Goal: Check status: Check status

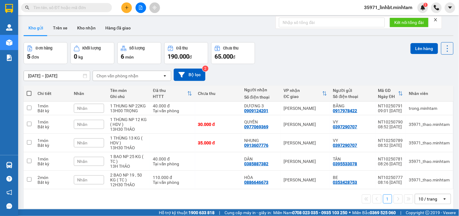
click at [51, 5] on input "text" at bounding box center [68, 7] width 71 height 7
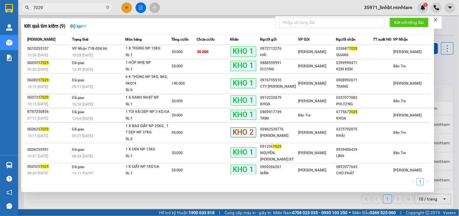
type input "7029"
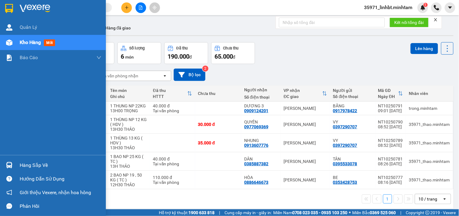
click at [13, 163] on div at bounding box center [9, 165] width 11 height 11
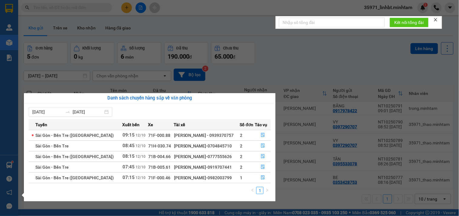
click at [276, 70] on section "Kết quả tìm kiếm ( 9 ) Bộ lọc Mã ĐH Trạng thái Món hàng Tổng cước Chưa cước Nhã…" at bounding box center [229, 108] width 459 height 216
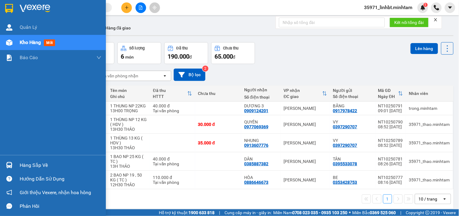
click at [13, 163] on div at bounding box center [9, 165] width 11 height 11
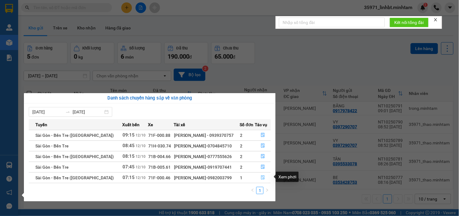
click at [261, 177] on icon "file-done" at bounding box center [263, 177] width 4 height 4
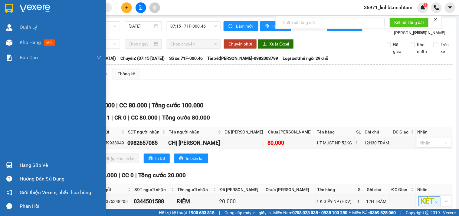
click at [14, 162] on div at bounding box center [9, 165] width 11 height 11
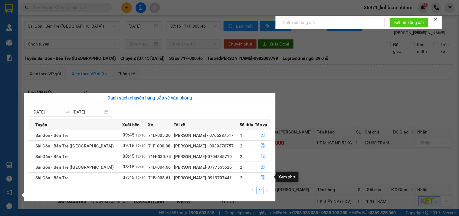
click at [261, 177] on icon "file-done" at bounding box center [263, 177] width 4 height 4
